Goal: Navigation & Orientation: Go to known website

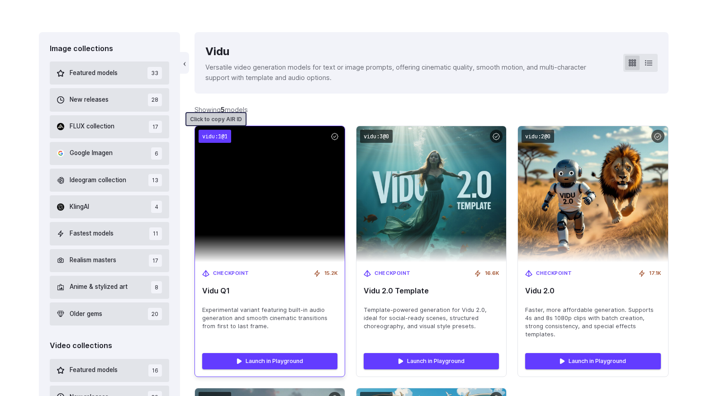
scroll to position [201, 0]
